Goal: Task Accomplishment & Management: Complete application form

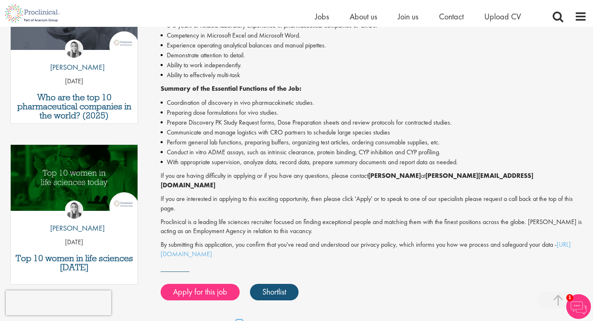
scroll to position [322, 0]
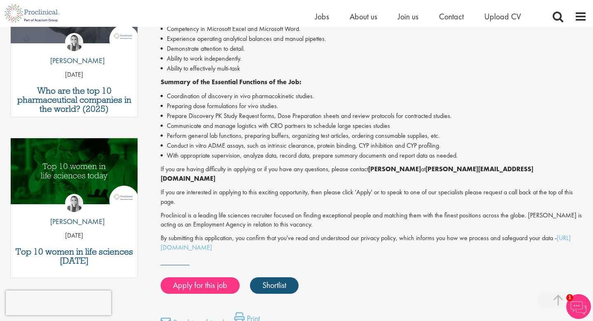
click at [354, 188] on p "If you are interested in applying to this exciting opportunity, then please cli…" at bounding box center [374, 197] width 427 height 19
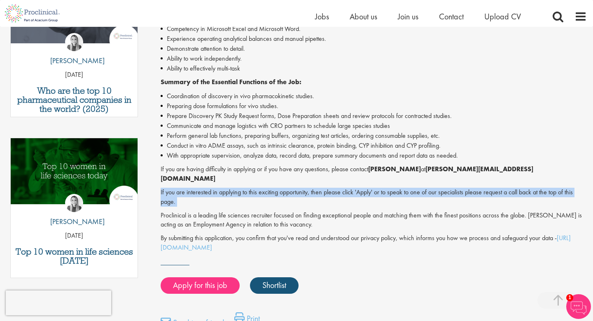
click at [354, 188] on p "If you are interested in applying to this exciting opportunity, then please cli…" at bounding box center [374, 197] width 427 height 19
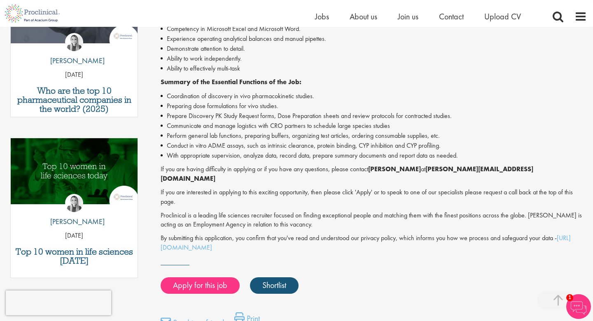
click at [352, 160] on div "Staff Scientist - Contract - Wilmington DE Proclinical is working alongside a p…" at bounding box center [374, 85] width 427 height 335
click at [349, 155] on li "With appropriate supervision, analyze data, record data, prepare summary docume…" at bounding box center [374, 155] width 427 height 10
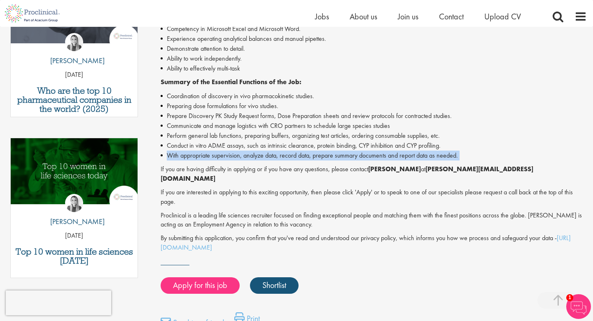
drag, startPoint x: 349, startPoint y: 155, endPoint x: 341, endPoint y: 147, distance: 11.1
click at [348, 154] on li "With appropriate supervision, analyze data, record data, prepare summary docume…" at bounding box center [374, 155] width 427 height 10
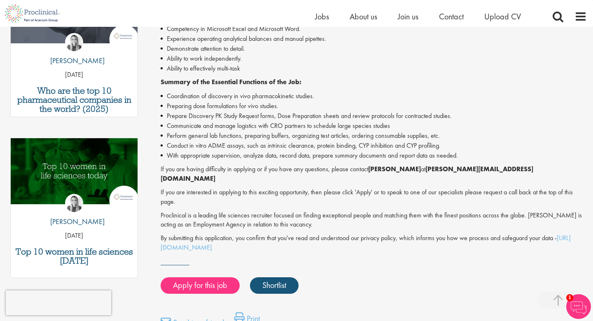
click at [341, 147] on li "Conduct in vitro ADME assays, such as intrinsic clearance, protein binding, CYP…" at bounding box center [374, 146] width 427 height 10
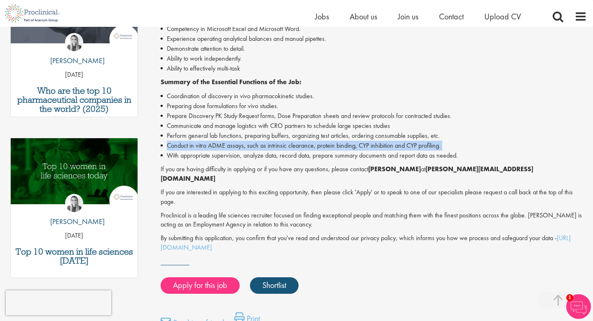
click at [341, 147] on li "Conduct in vitro ADME assays, such as intrinsic clearance, protein binding, CYP…" at bounding box center [374, 146] width 427 height 10
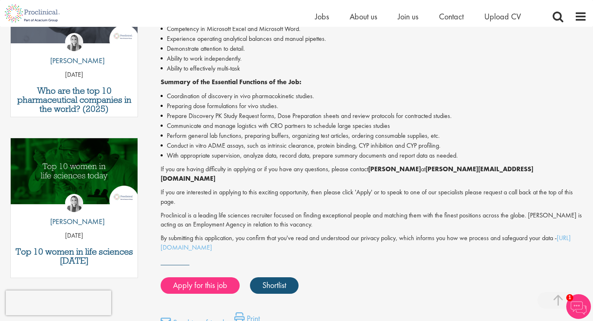
click at [328, 132] on li "Perform general lab functions, preparing buffers, organizing test articles, ord…" at bounding box center [374, 136] width 427 height 10
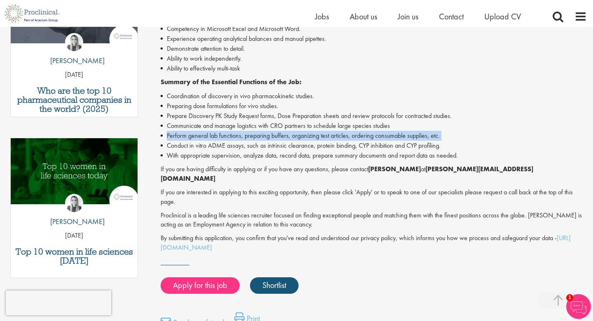
click at [328, 132] on li "Perform general lab functions, preparing buffers, organizing test articles, ord…" at bounding box center [374, 136] width 427 height 10
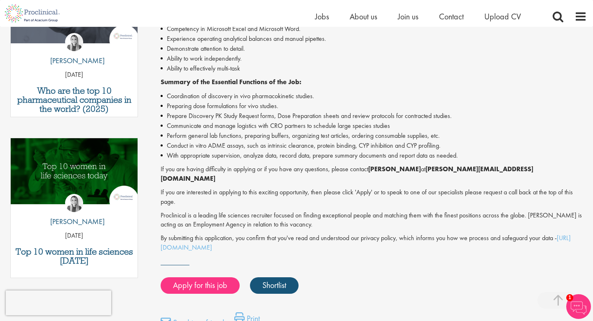
click at [326, 121] on li "Communicate and manage logistics with CRO partners to schedule large species st…" at bounding box center [374, 126] width 427 height 10
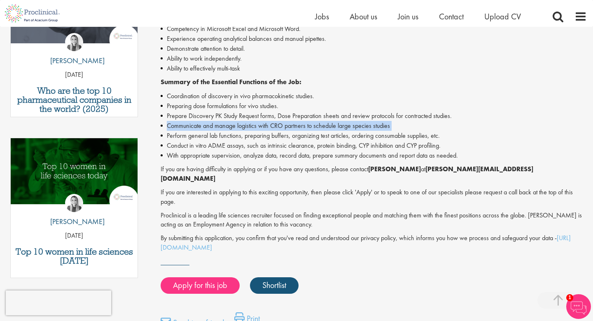
click at [326, 121] on li "Communicate and manage logistics with CRO partners to schedule large species st…" at bounding box center [374, 126] width 427 height 10
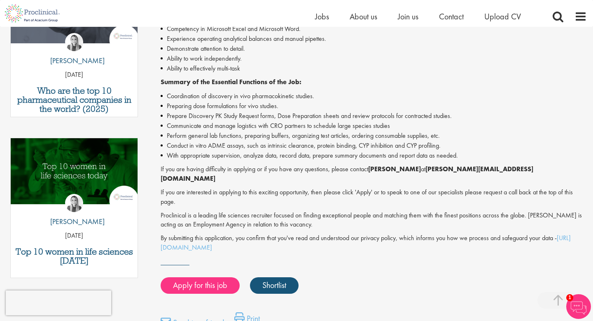
click at [326, 115] on li "Prepare Discovery PK Study Request forms, Dose Preparation sheets and review pr…" at bounding box center [374, 116] width 427 height 10
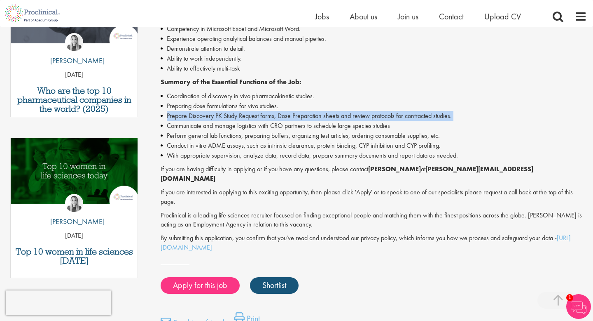
click at [326, 115] on li "Prepare Discovery PK Study Request forms, Dose Preparation sheets and review pr…" at bounding box center [374, 116] width 427 height 10
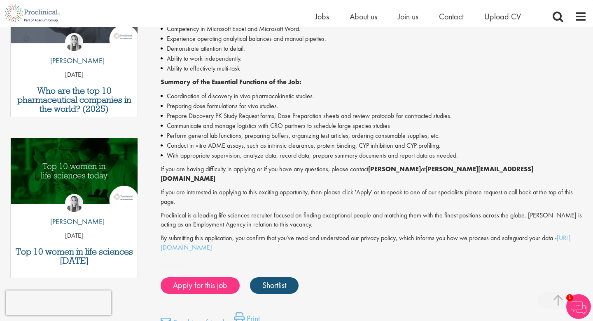
click at [323, 146] on li "Conduct in vitro ADME assays, such as intrinsic clearance, protein binding, CYP…" at bounding box center [374, 146] width 427 height 10
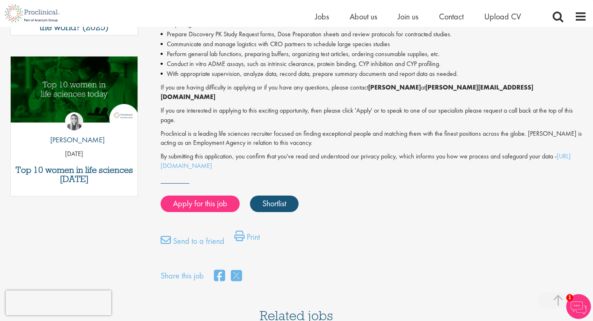
click at [335, 152] on p "By submitting this application, you confirm that you've read and understood our…" at bounding box center [374, 161] width 427 height 19
click at [332, 114] on p "If you are interested in applying to this exciting opportunity, then please cli…" at bounding box center [374, 115] width 427 height 19
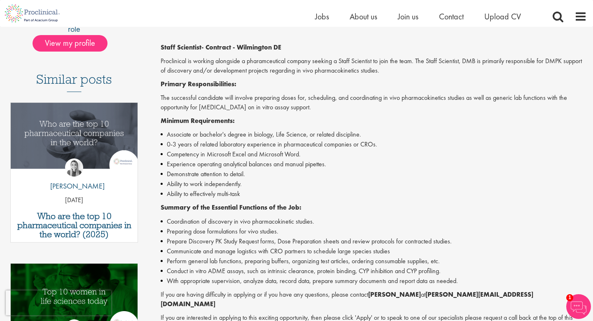
scroll to position [0, 0]
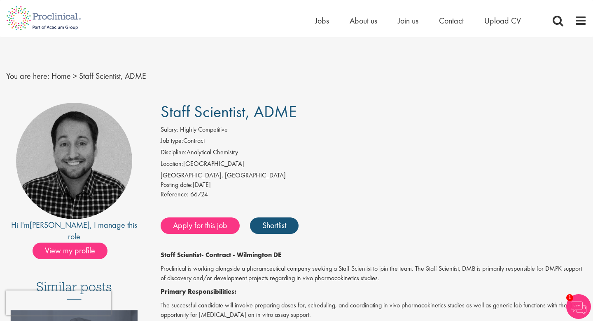
click at [232, 82] on nav "You are here: Home > Staff Scientist, ADME" at bounding box center [296, 76] width 581 height 20
drag, startPoint x: 230, startPoint y: 124, endPoint x: 200, endPoint y: 127, distance: 30.6
click at [200, 127] on div "Salary: Highly Competitive" at bounding box center [374, 131] width 427 height 12
click at [200, 127] on span "Highly Competitive" at bounding box center [204, 129] width 48 height 9
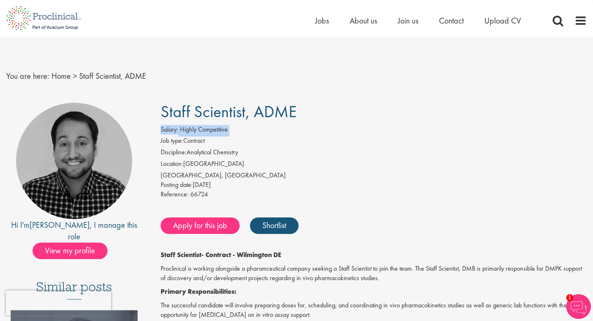
click at [200, 127] on span "Highly Competitive" at bounding box center [204, 129] width 48 height 9
click at [212, 130] on span "Highly Competitive" at bounding box center [204, 129] width 48 height 9
click at [201, 129] on span "Highly Competitive" at bounding box center [204, 129] width 48 height 9
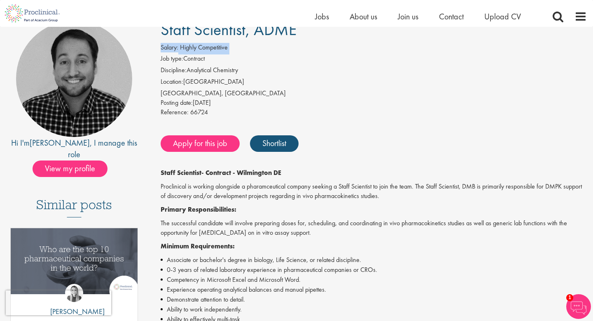
scroll to position [69, 0]
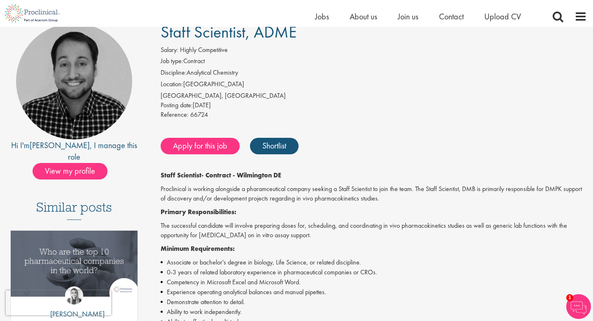
click at [201, 234] on p "The successful candidate will involve preparing doses for, scheduling, and coor…" at bounding box center [374, 230] width 427 height 19
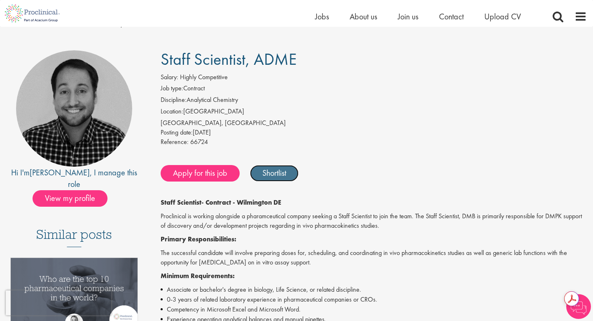
click at [285, 180] on link "Shortlist" at bounding box center [274, 173] width 49 height 16
click at [287, 174] on link "Shortlisted" at bounding box center [278, 173] width 57 height 16
click at [204, 182] on div "Apply for this job Shortlist" at bounding box center [373, 173] width 429 height 25
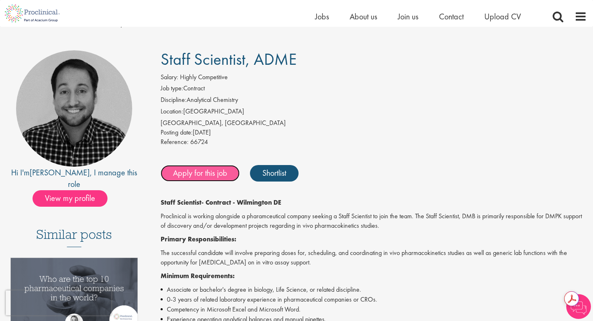
click at [203, 178] on link "Apply for this job" at bounding box center [200, 173] width 79 height 16
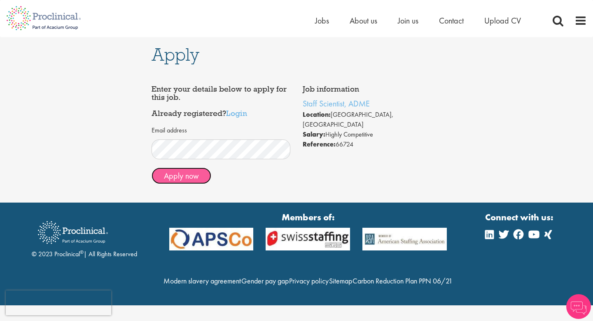
click at [178, 183] on button "Apply now" at bounding box center [182, 175] width 60 height 16
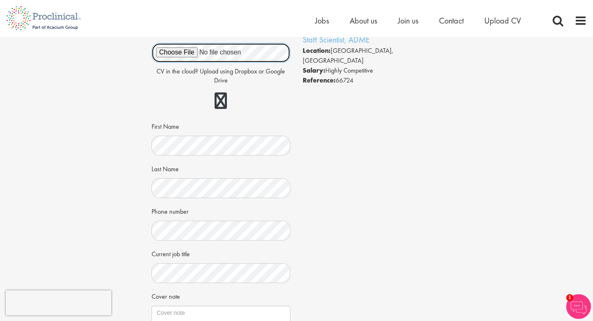
scroll to position [77, 0]
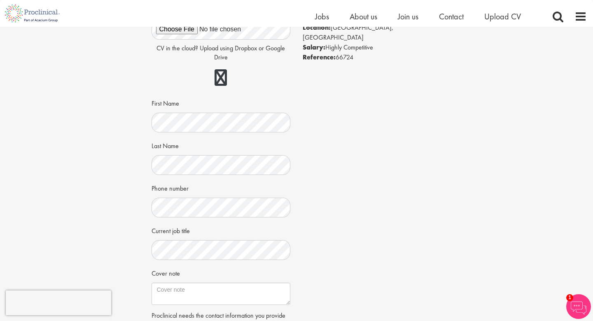
click at [89, 155] on div "Apply Job information Staff Scientist, ADME Location: [GEOGRAPHIC_DATA], [GEOGR…" at bounding box center [297, 178] width 606 height 456
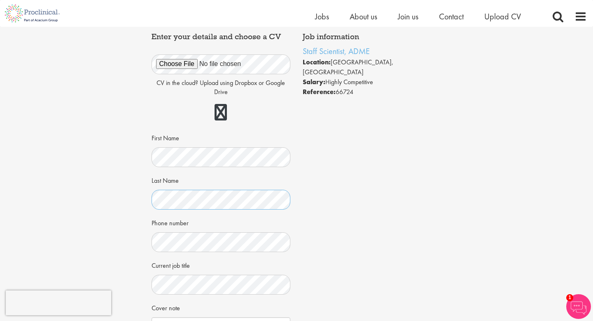
click at [193, 209] on div at bounding box center [221, 200] width 139 height 20
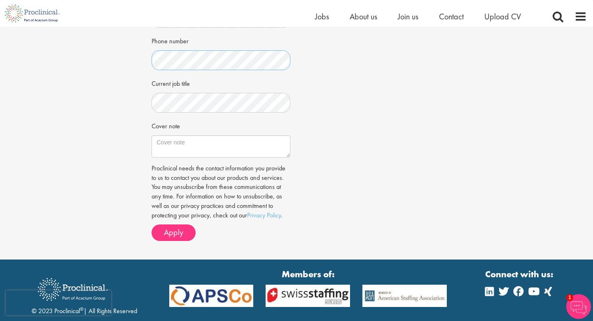
scroll to position [246, 0]
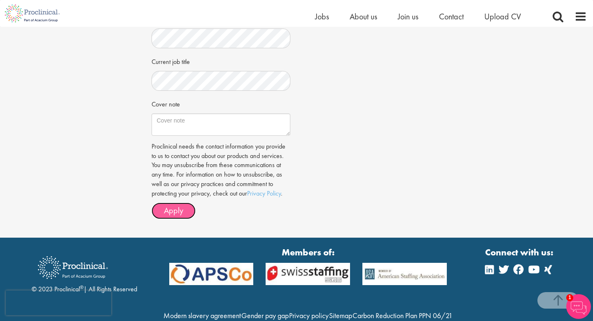
click at [180, 211] on span "Apply" at bounding box center [173, 210] width 19 height 11
